Goal: Find contact information: Find contact information

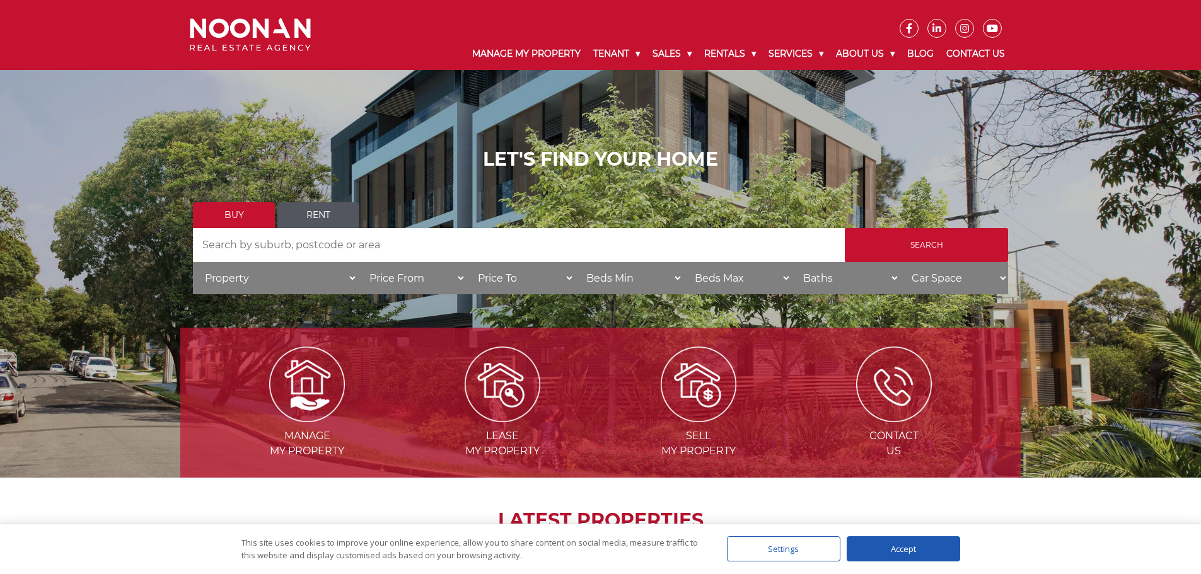
scroll to position [25, 0]
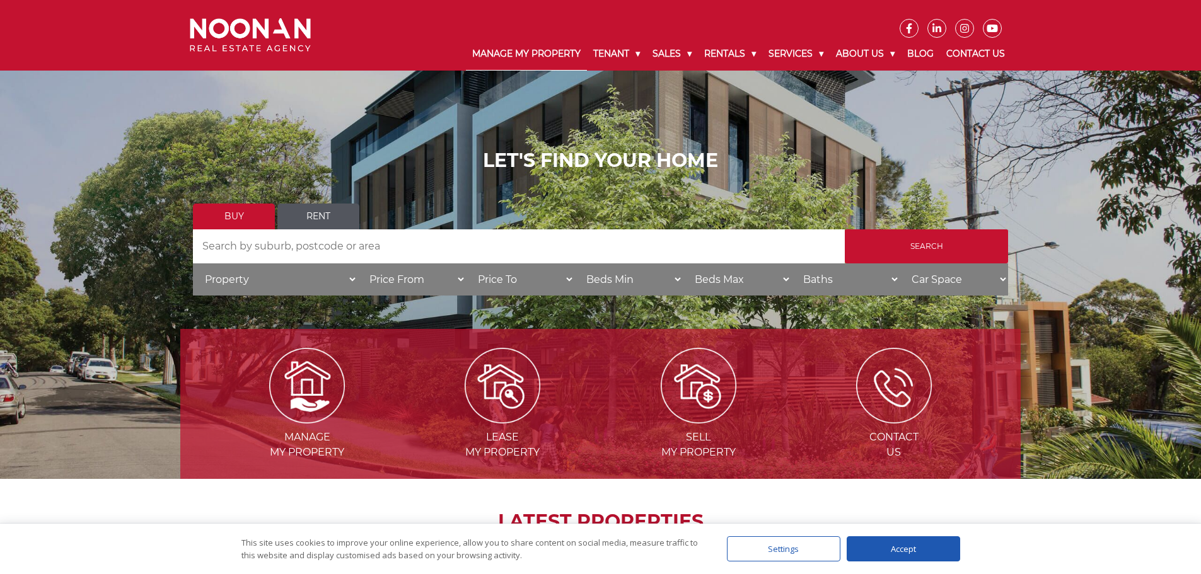
click at [516, 49] on link "Manage My Property" at bounding box center [526, 54] width 121 height 33
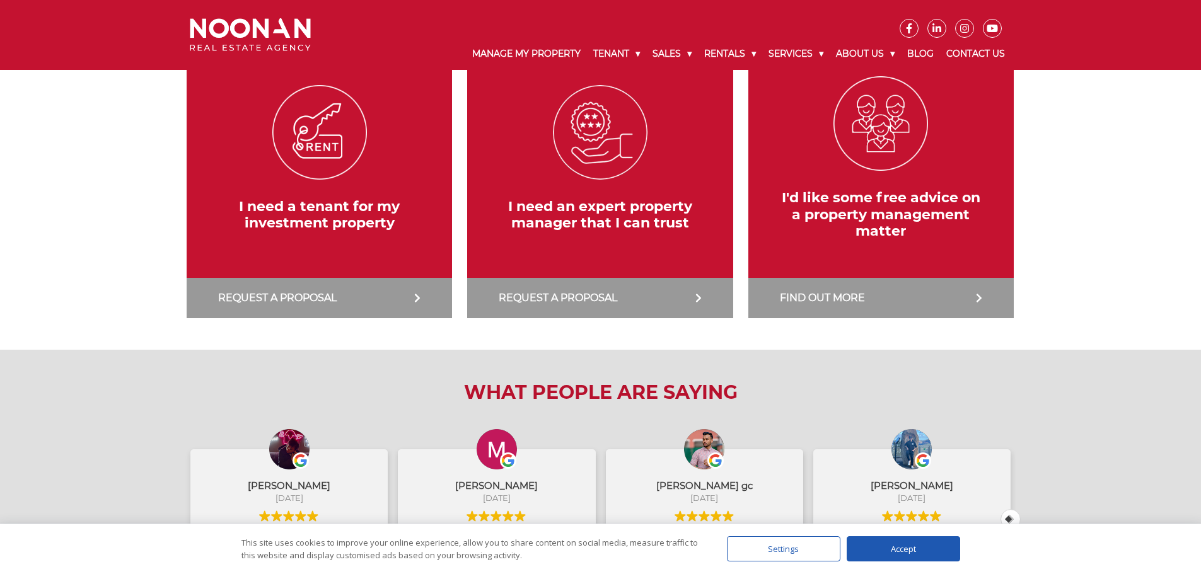
scroll to position [315, 0]
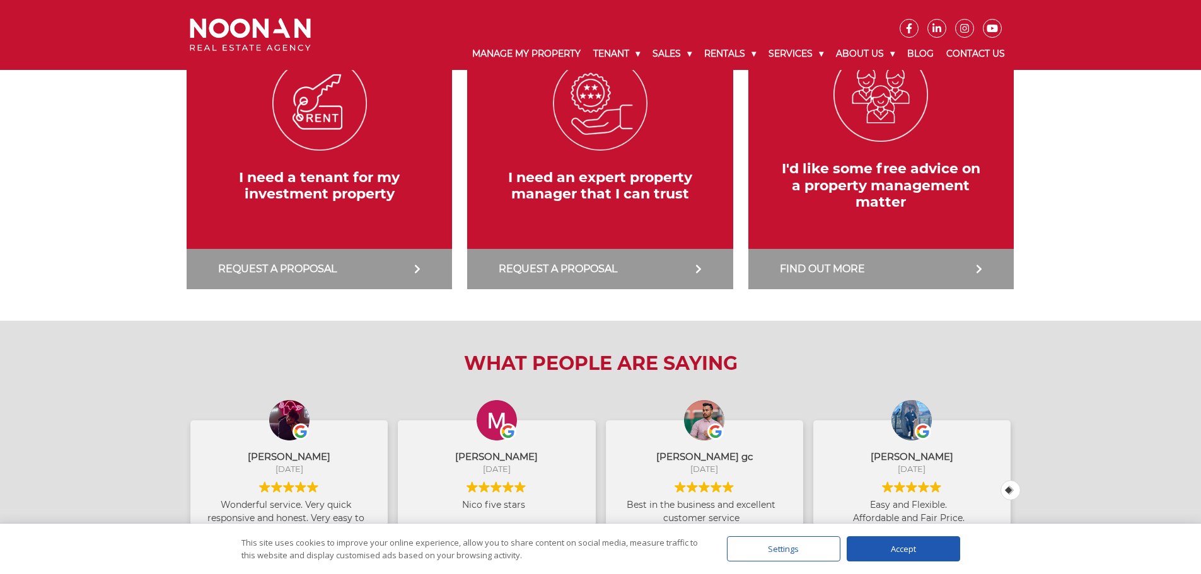
click at [872, 551] on div "Accept" at bounding box center [903, 548] width 113 height 25
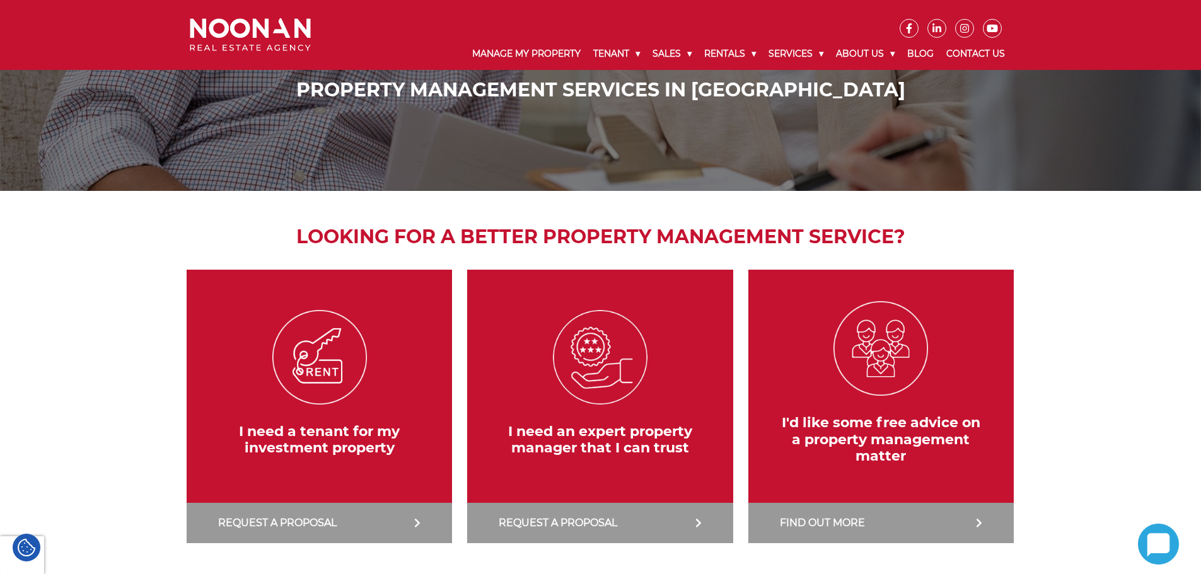
scroll to position [0, 0]
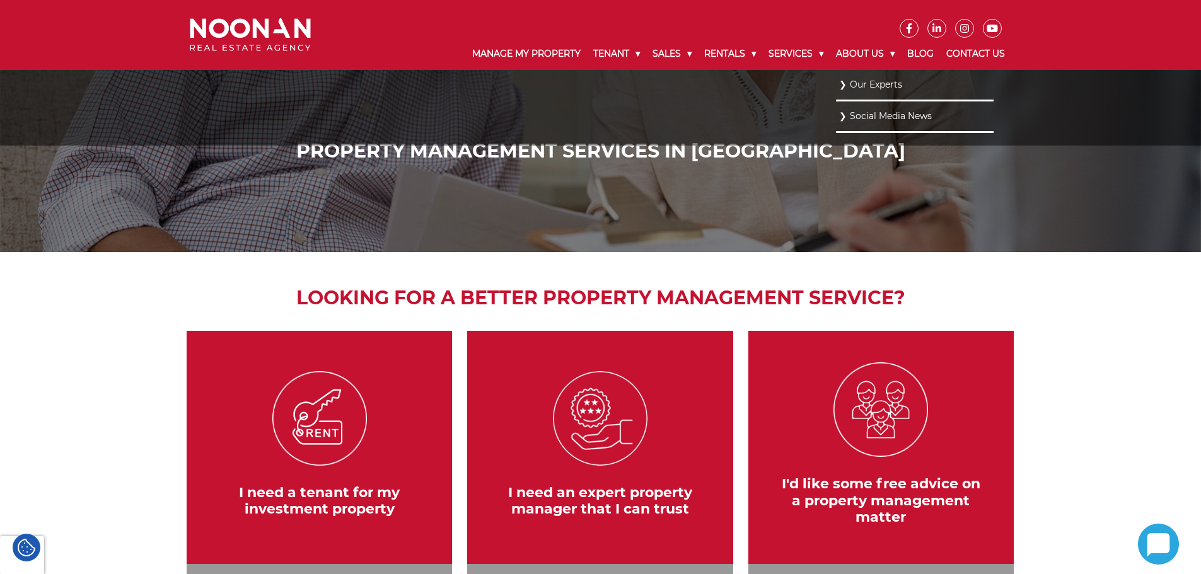
click at [878, 83] on link "Our Experts" at bounding box center [914, 84] width 151 height 17
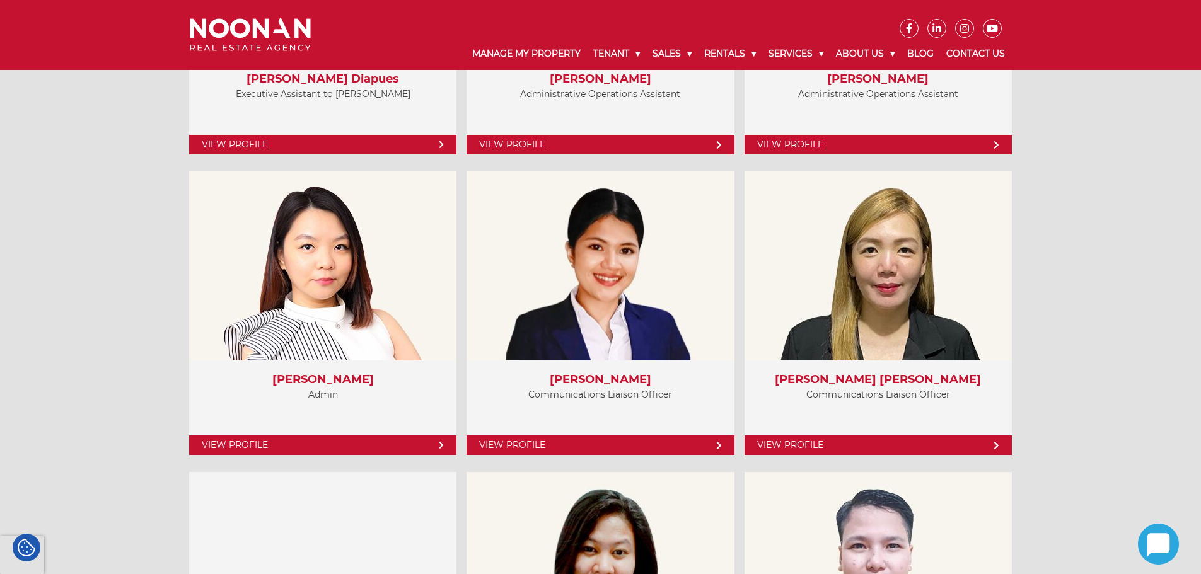
scroll to position [3467, 0]
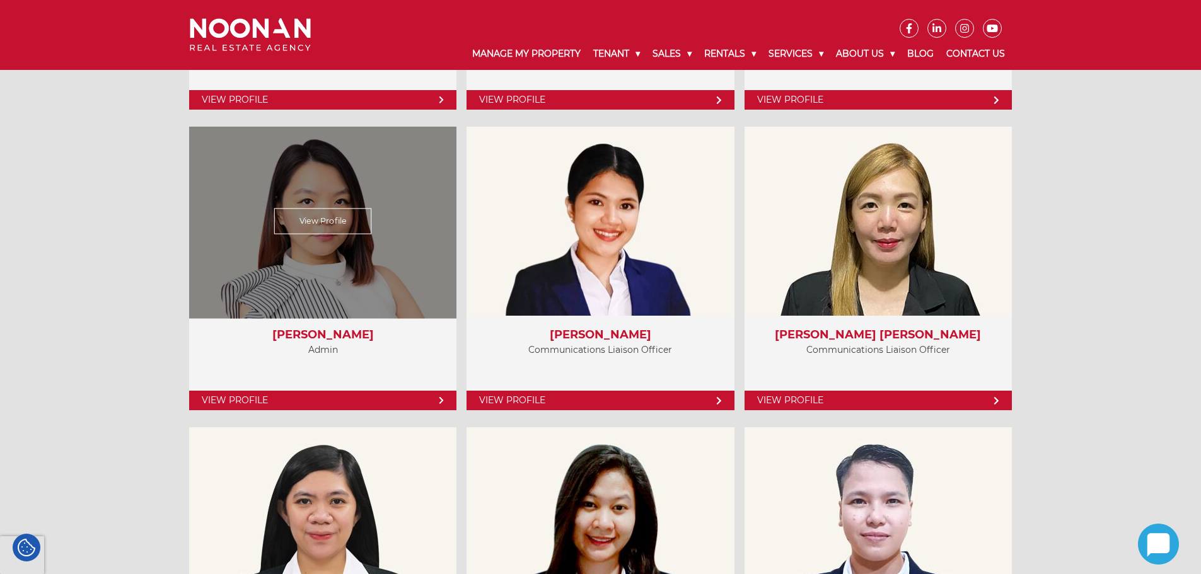
click at [321, 399] on link "View Profile" at bounding box center [322, 401] width 267 height 20
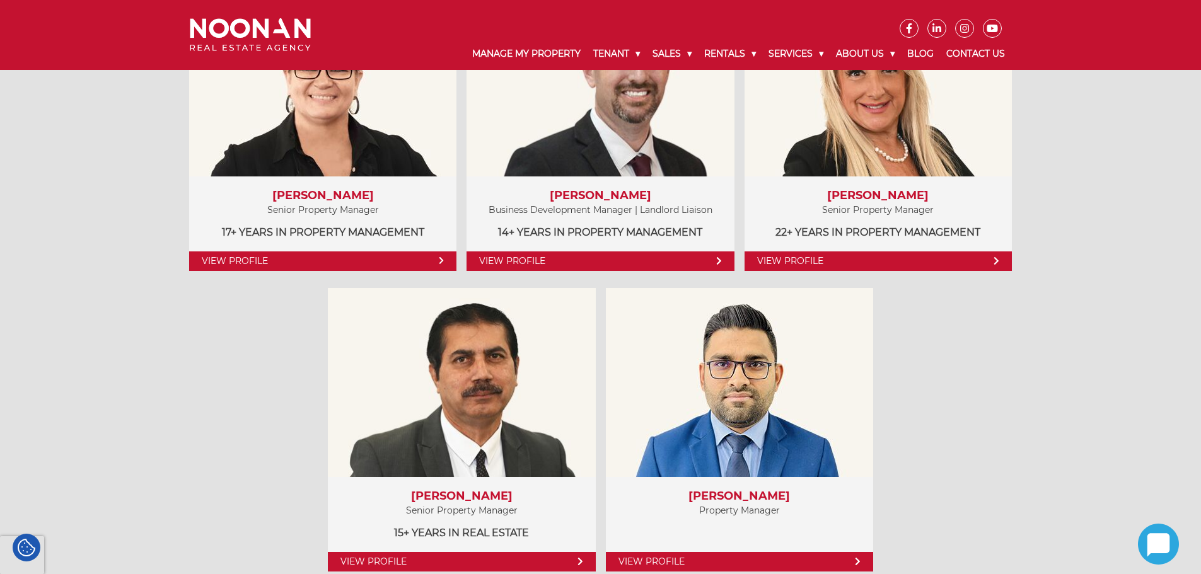
scroll to position [819, 0]
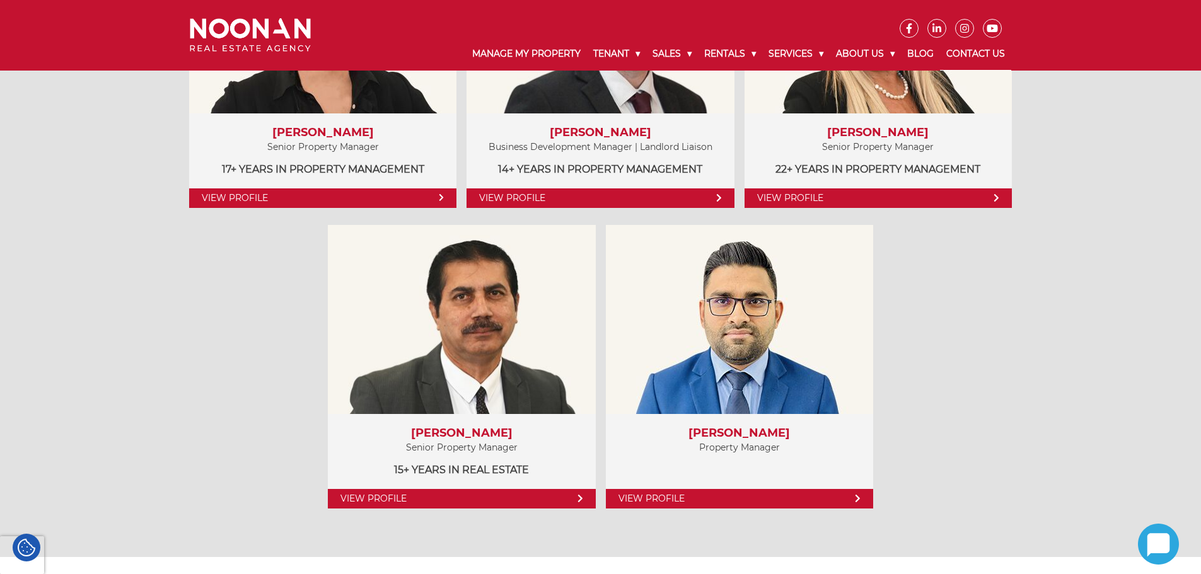
click at [973, 52] on link "Contact Us" at bounding box center [975, 54] width 71 height 33
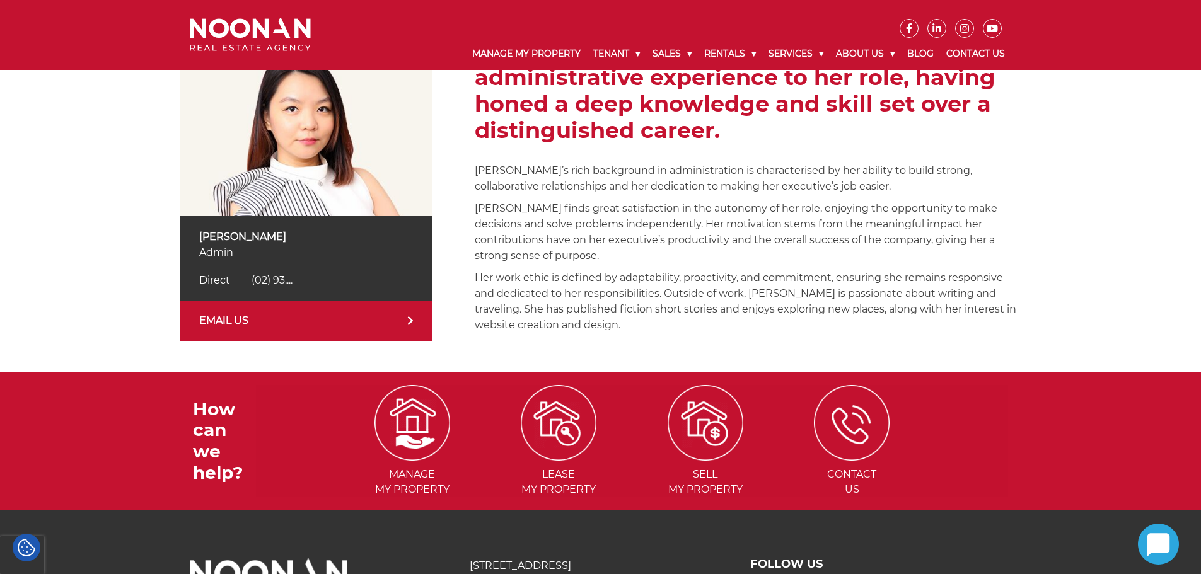
scroll to position [126, 0]
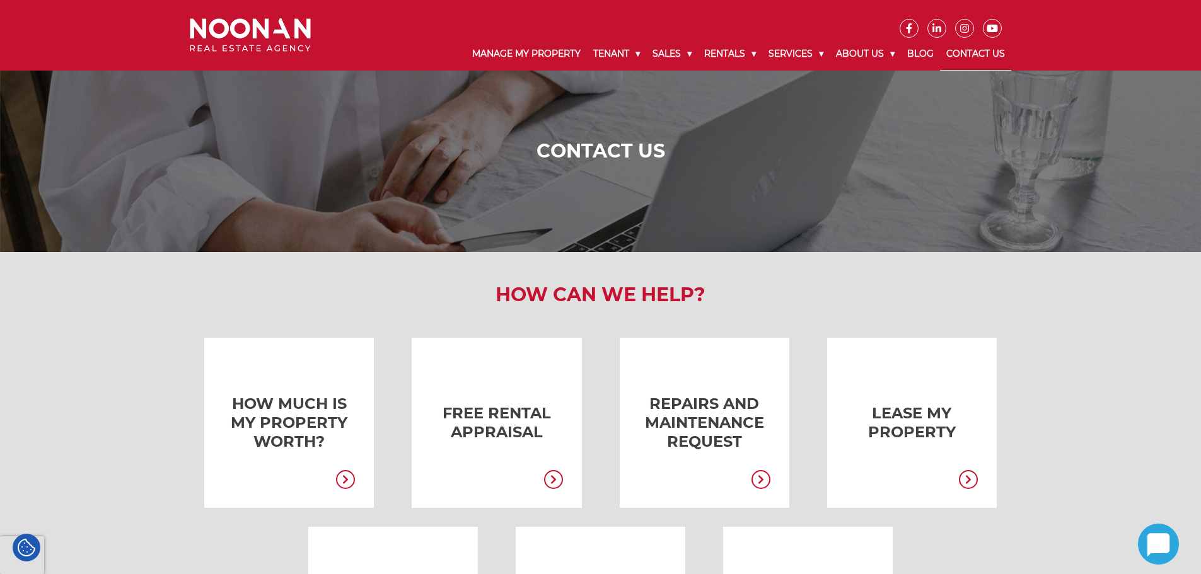
click at [978, 55] on link "Contact Us" at bounding box center [975, 54] width 71 height 33
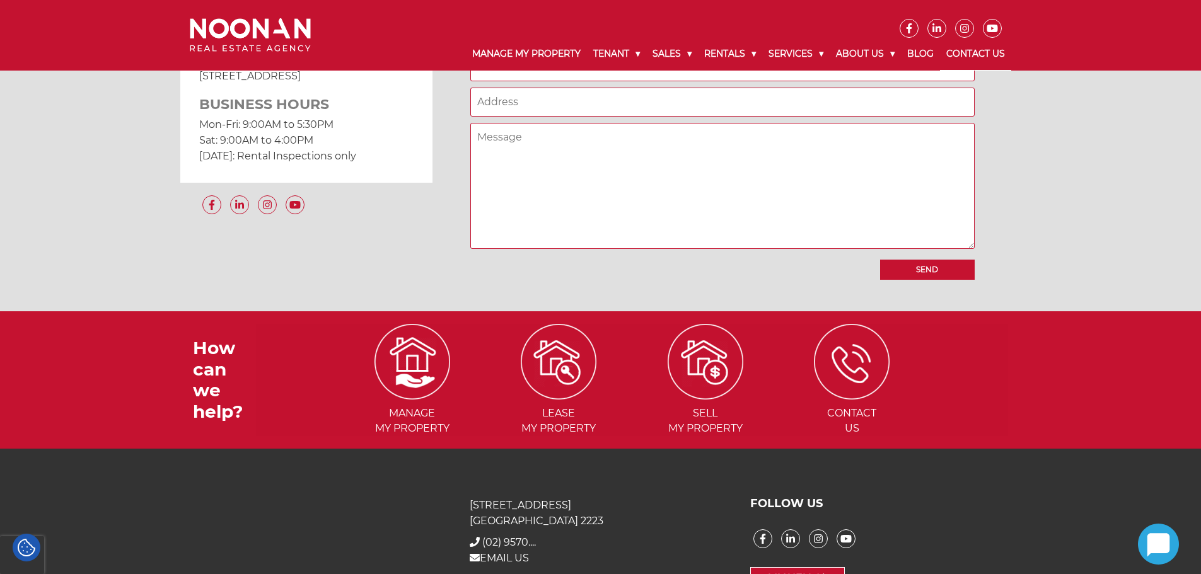
scroll to position [1174, 0]
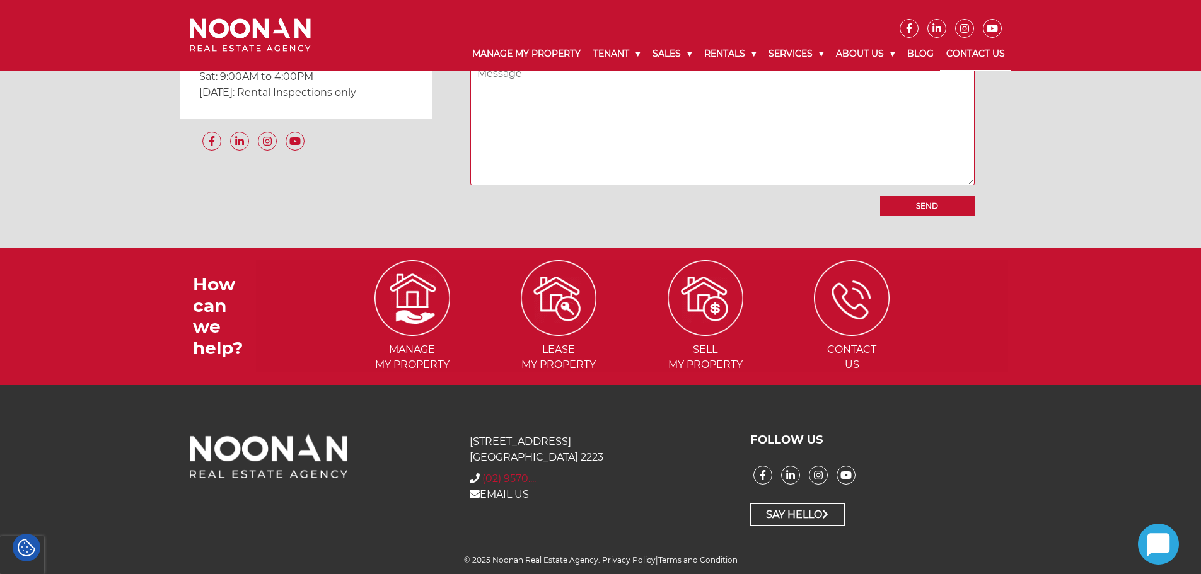
click at [514, 478] on span "(02) 9570...." at bounding box center [509, 479] width 54 height 12
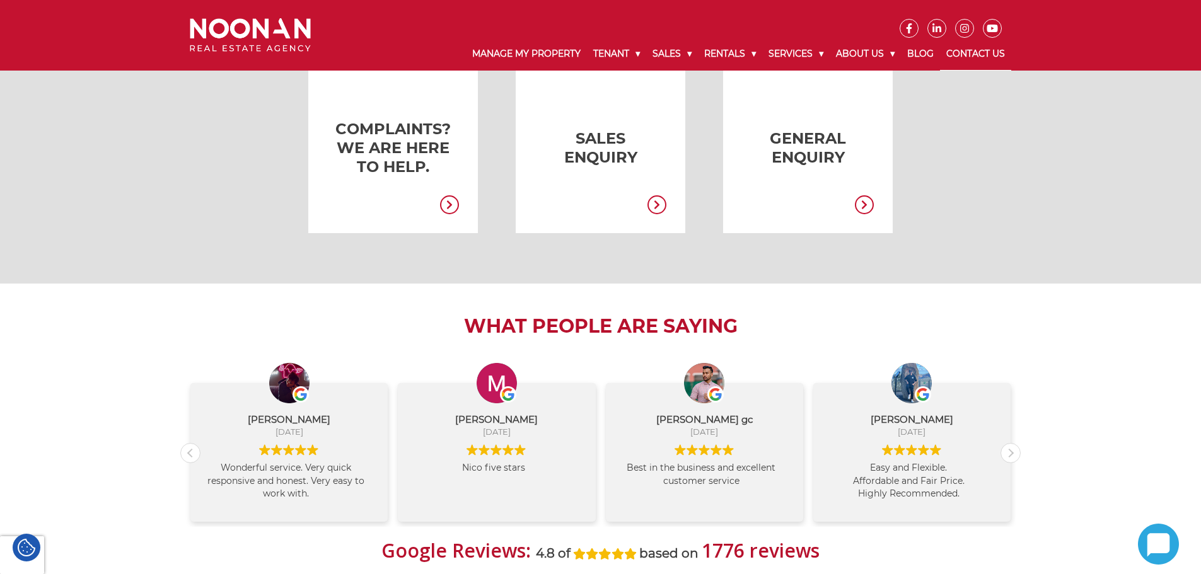
scroll to position [291, 0]
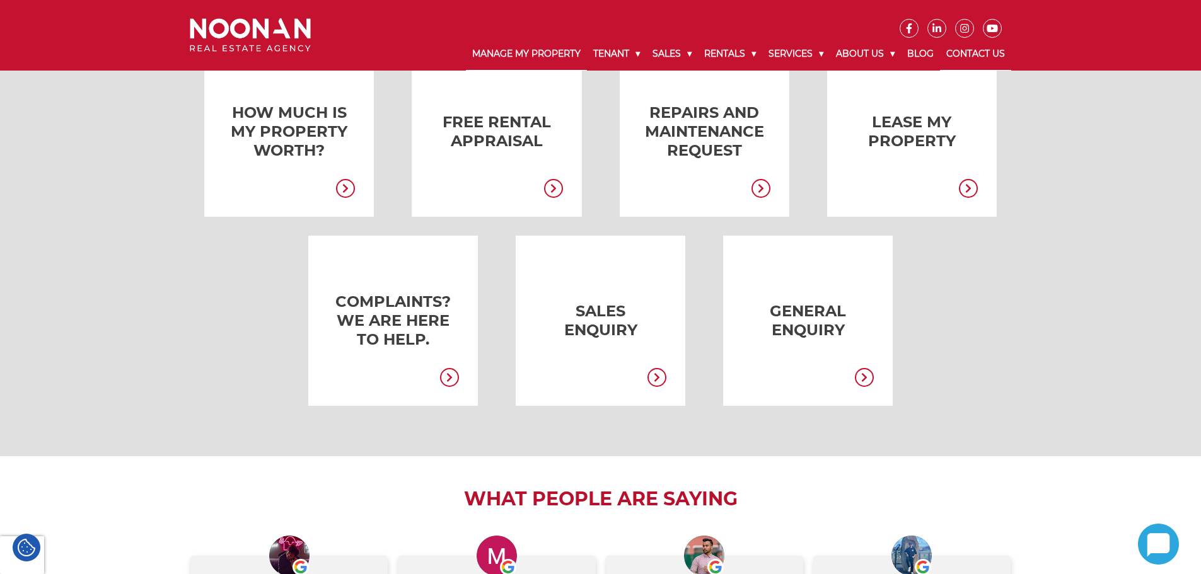
click at [491, 54] on link "Manage My Property" at bounding box center [526, 54] width 121 height 33
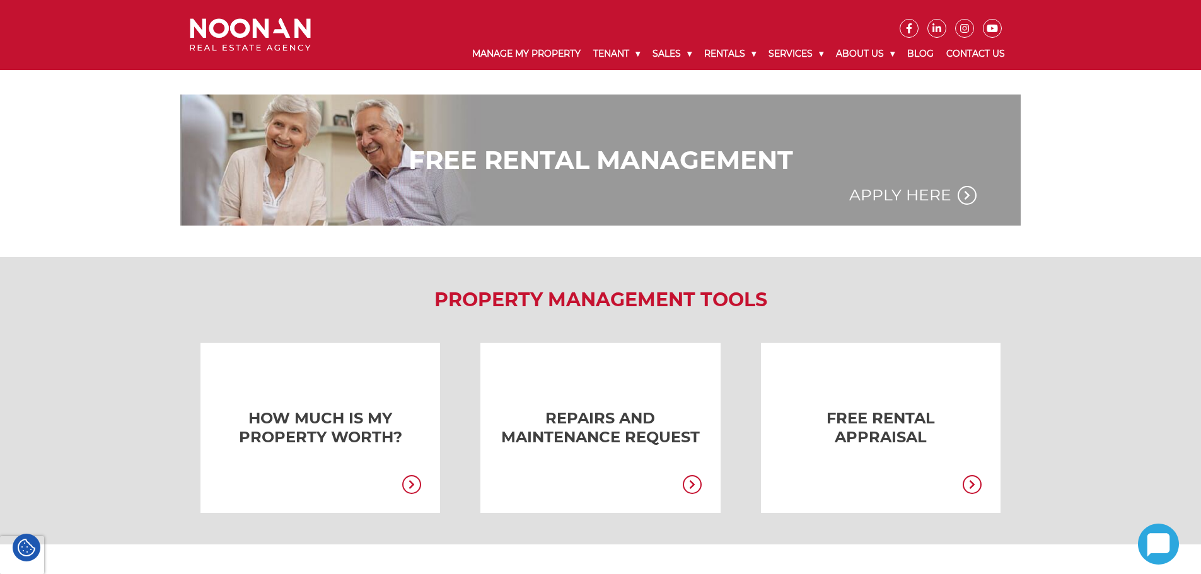
scroll to position [852, 0]
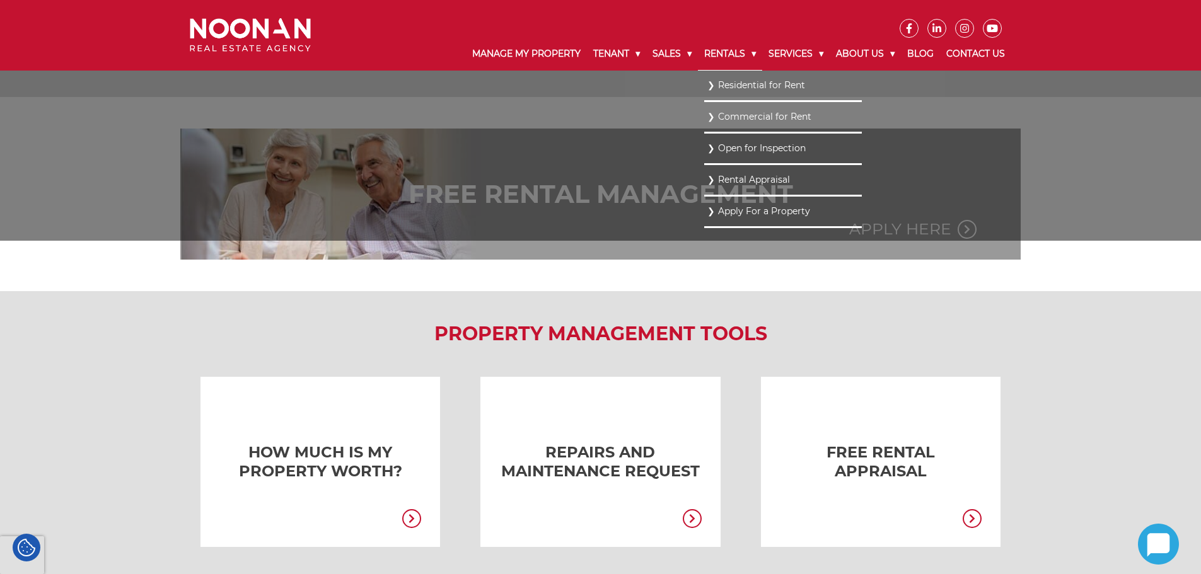
click at [710, 54] on link "Rentals" at bounding box center [730, 54] width 64 height 33
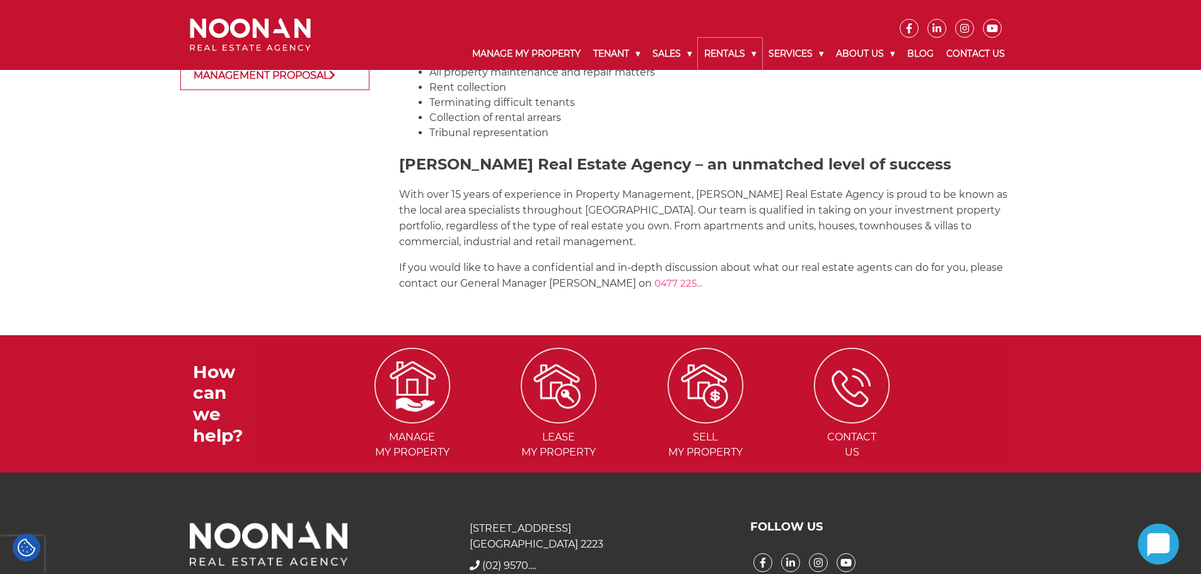
scroll to position [1702, 0]
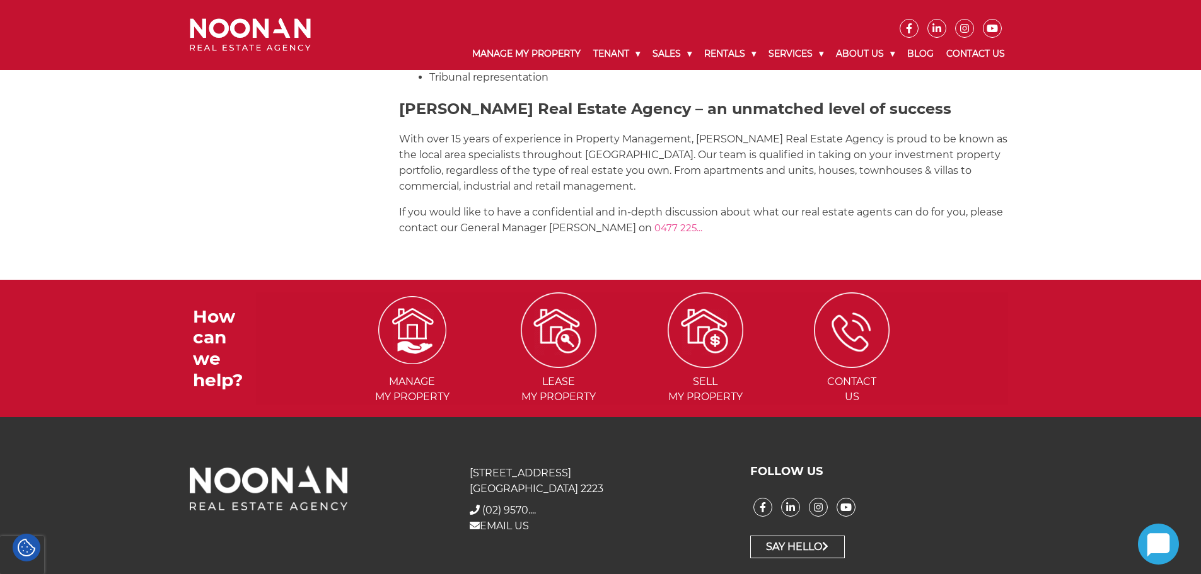
click at [427, 341] on img at bounding box center [412, 330] width 68 height 68
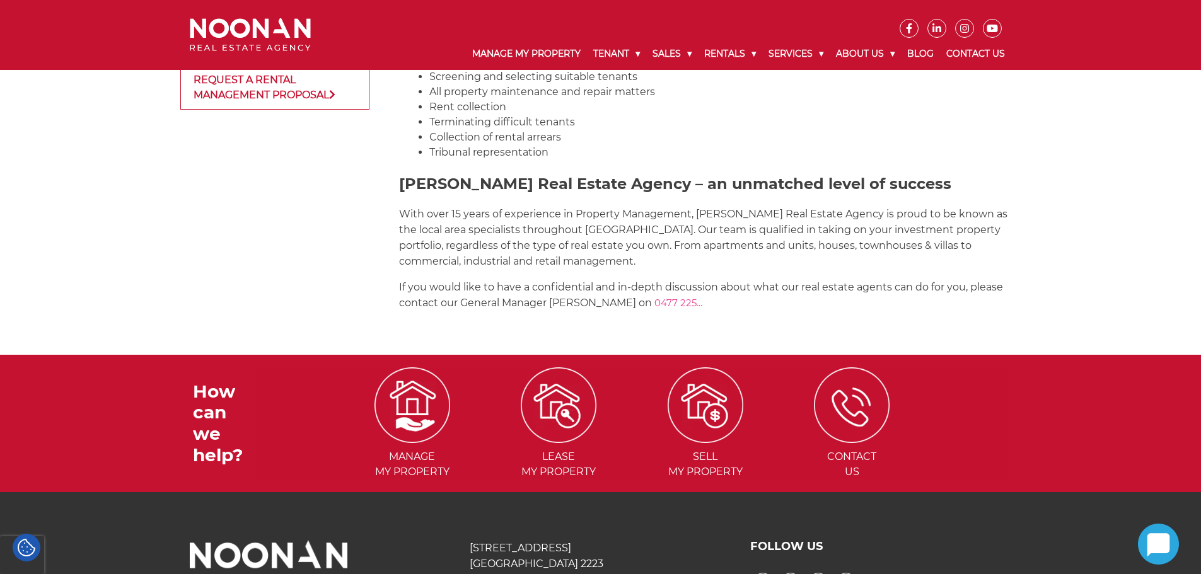
scroll to position [1356, 0]
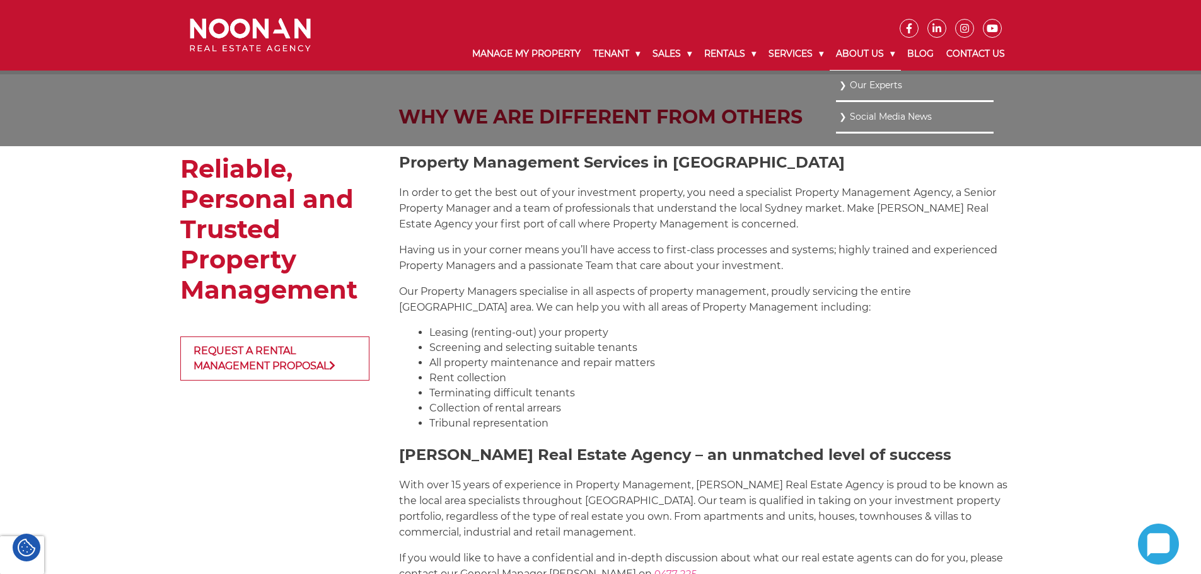
click at [852, 49] on link "About Us" at bounding box center [865, 54] width 71 height 33
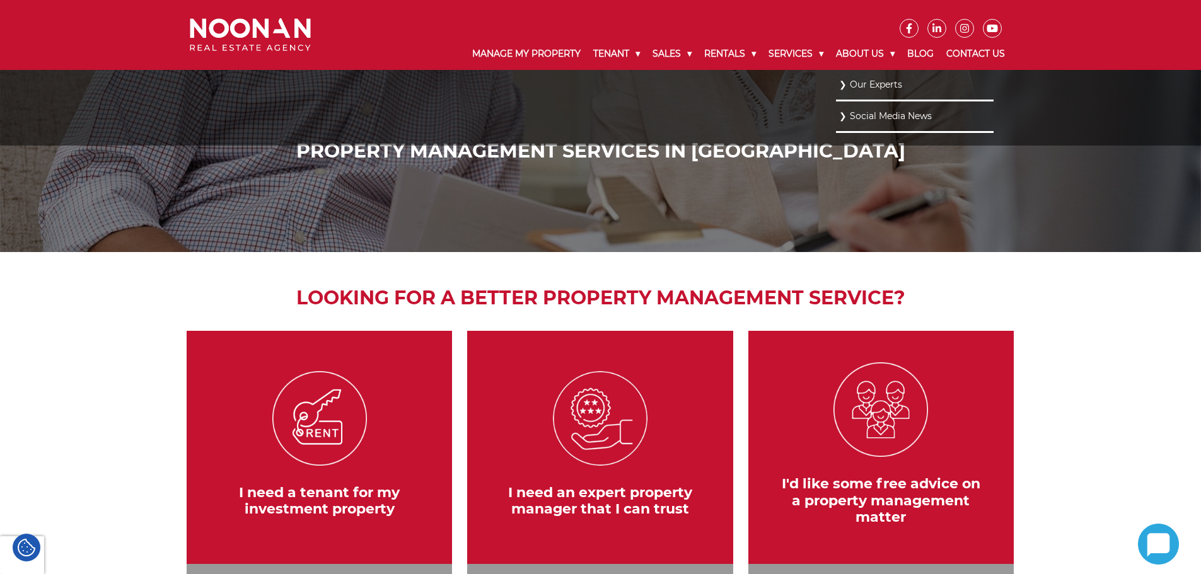
click at [862, 81] on link "Our Experts" at bounding box center [914, 84] width 151 height 17
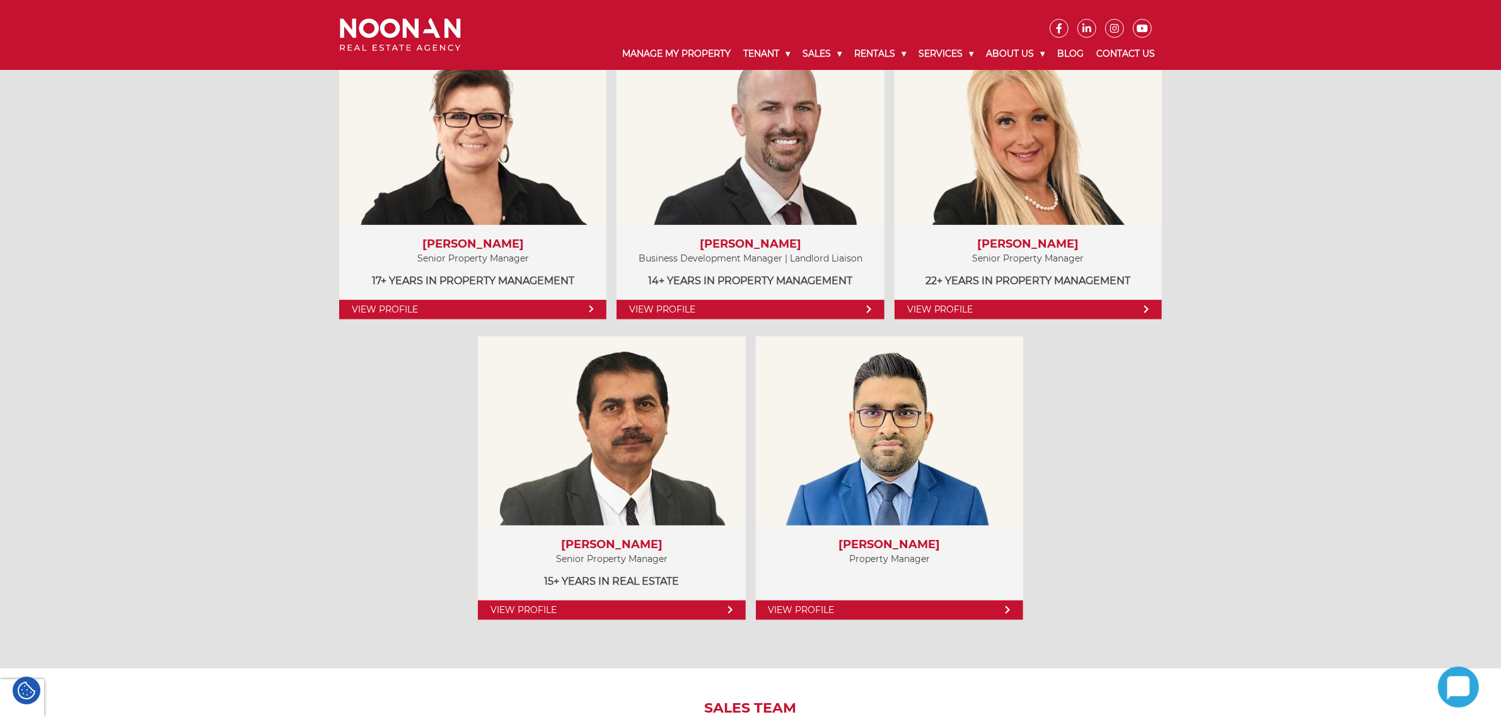
scroll to position [709, 0]
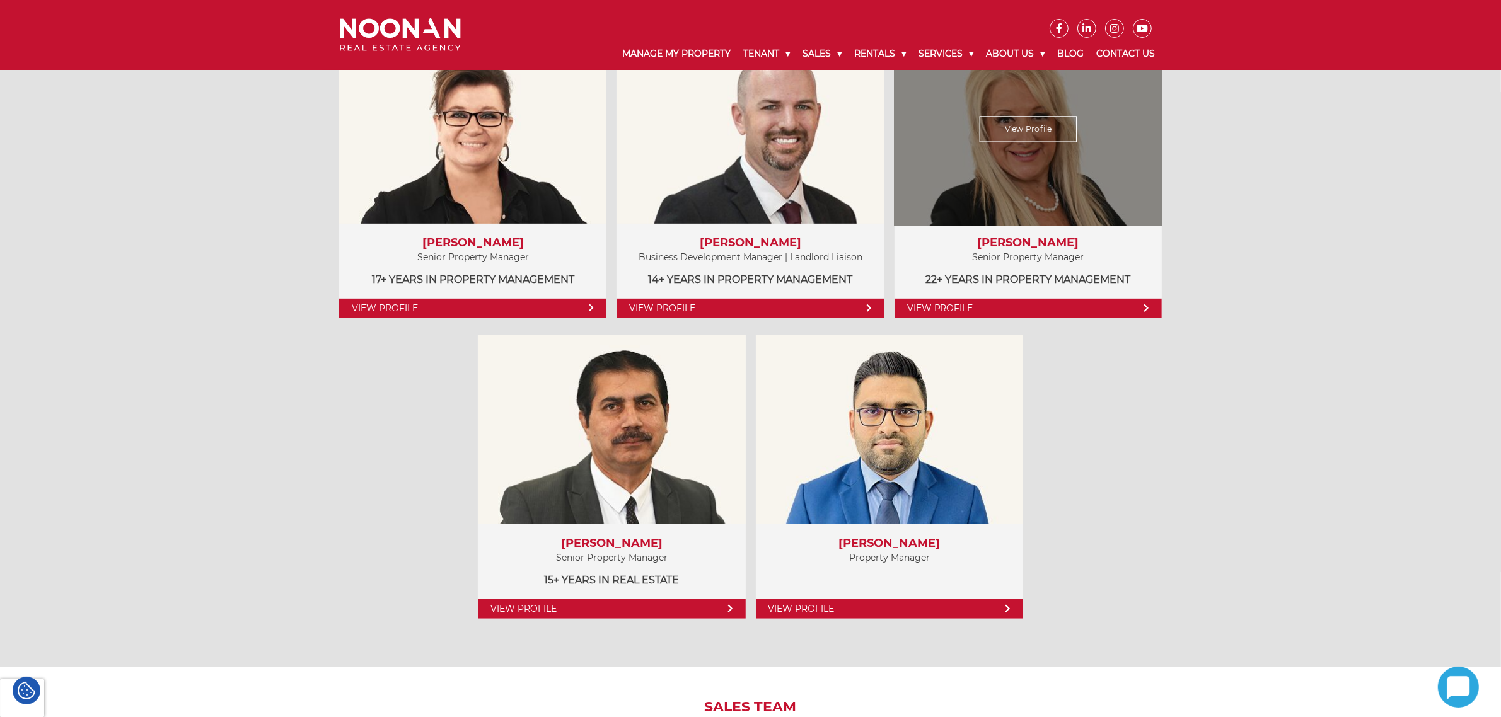
click at [1048, 123] on link "View Profile" at bounding box center [1029, 129] width 98 height 26
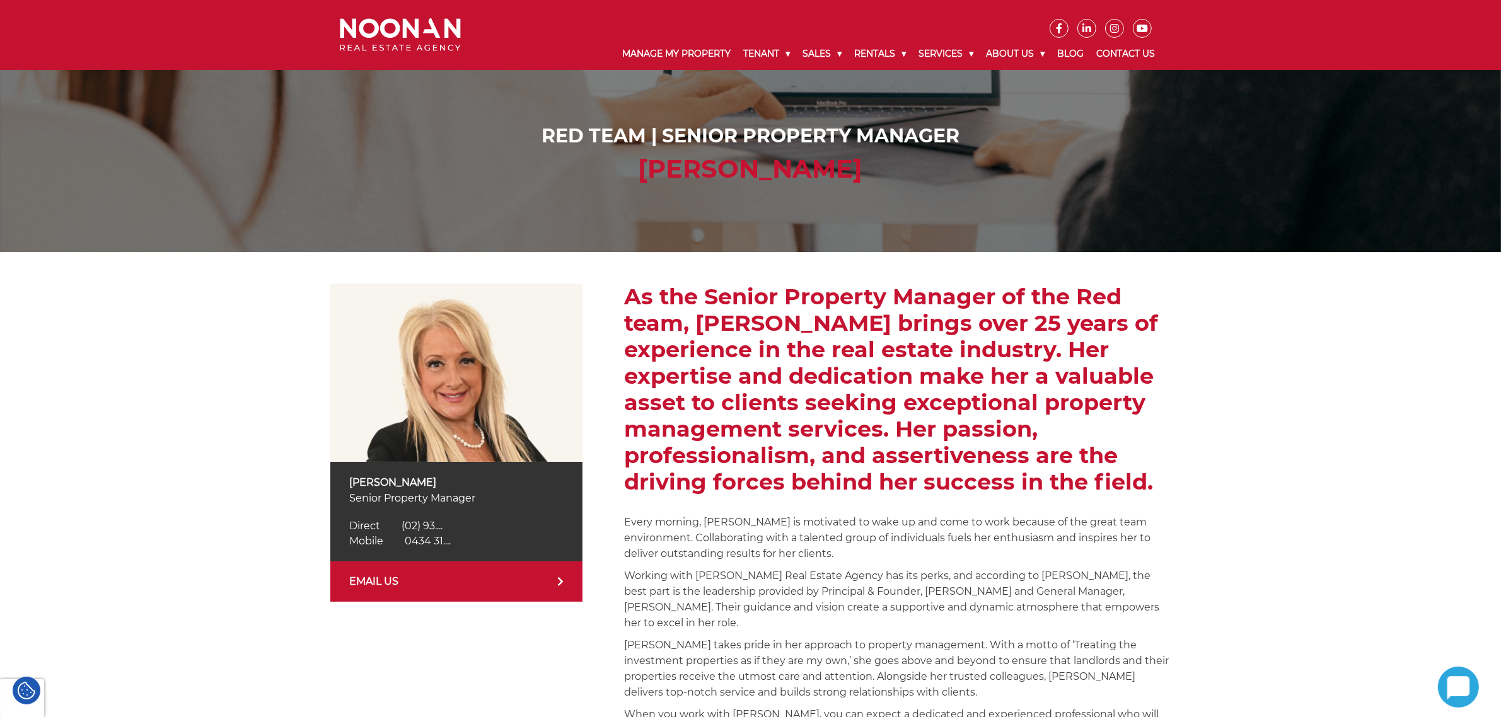
click at [427, 550] on div "[PERSON_NAME] Senior Property Manager Direct [PHONE_NUMBER] Direct (02) 93.... …" at bounding box center [456, 512] width 252 height 100
click at [432, 540] on span "0434 31...." at bounding box center [428, 541] width 46 height 12
